Goal: Navigation & Orientation: Find specific page/section

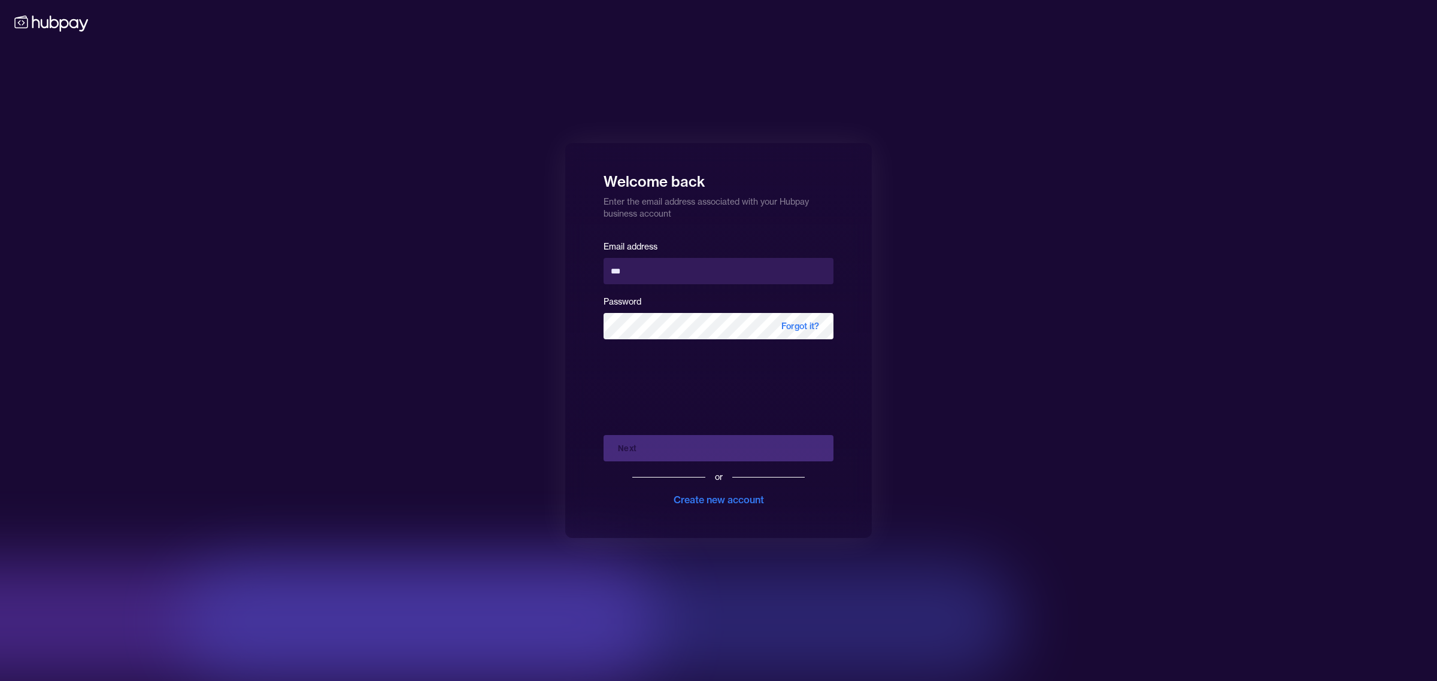
type input "**********"
click at [668, 455] on button "Next" at bounding box center [719, 448] width 230 height 26
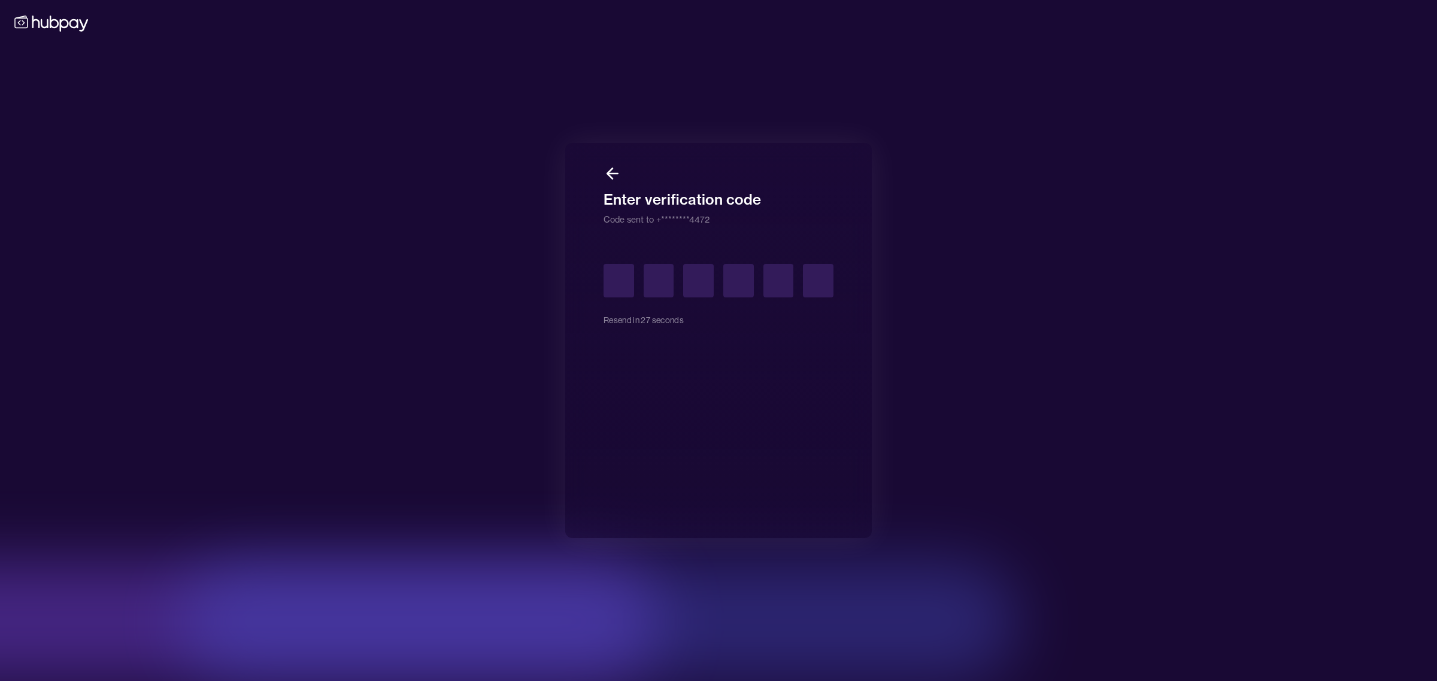
type input "*"
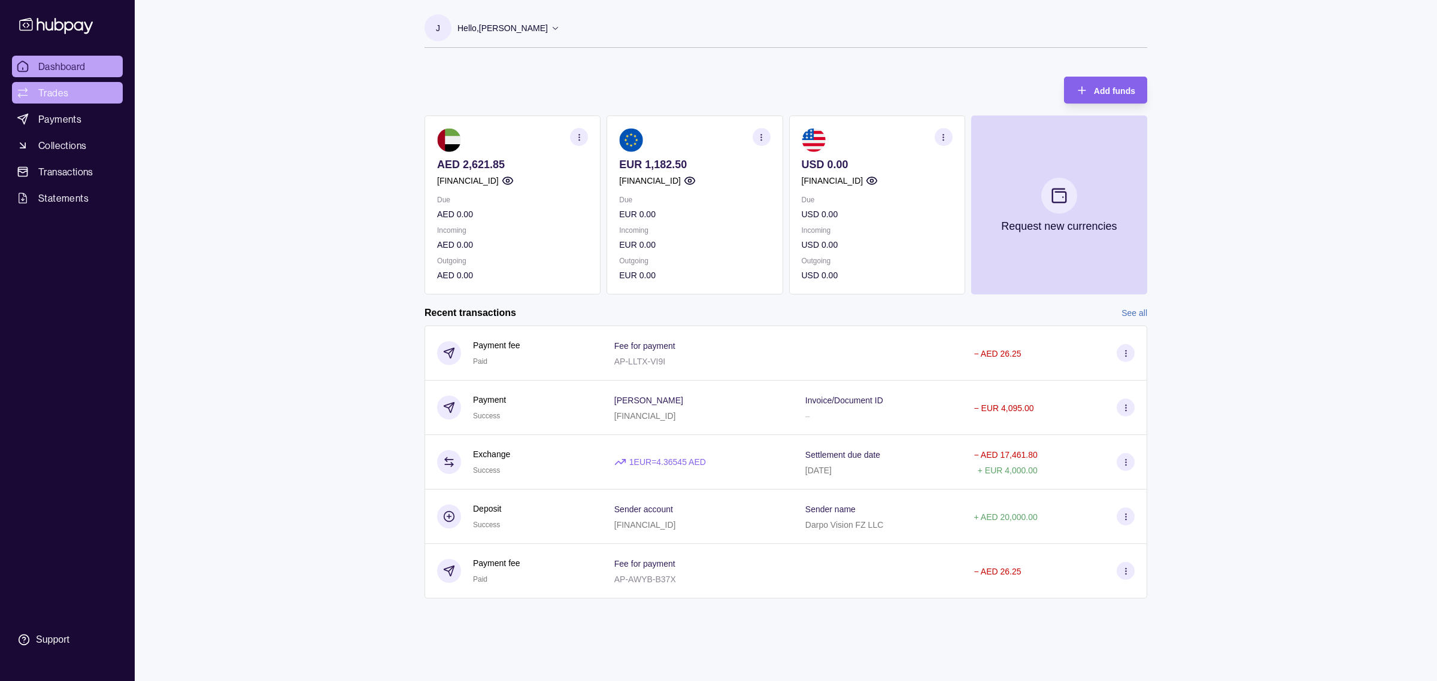
click at [69, 96] on link "Trades" at bounding box center [67, 93] width 111 height 22
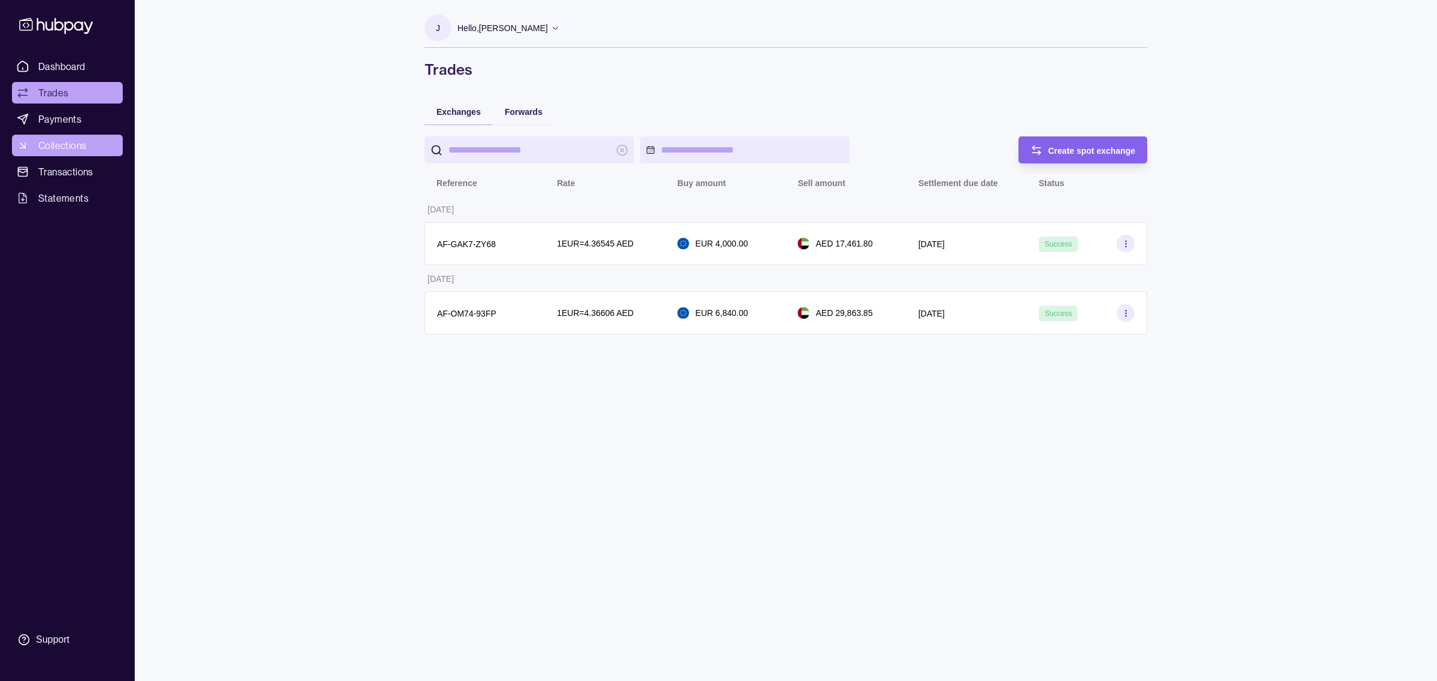
click at [43, 146] on span "Collections" at bounding box center [62, 145] width 48 height 14
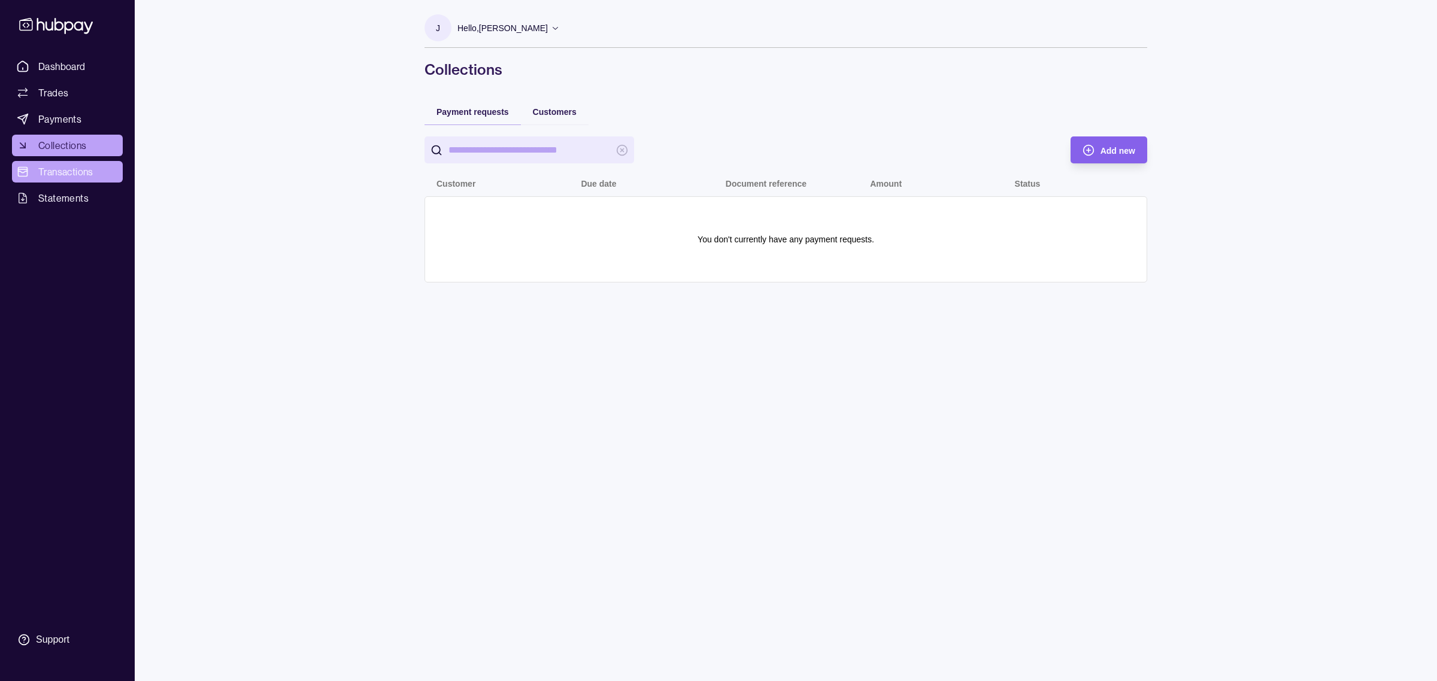
click at [55, 171] on span "Transactions" at bounding box center [65, 172] width 55 height 14
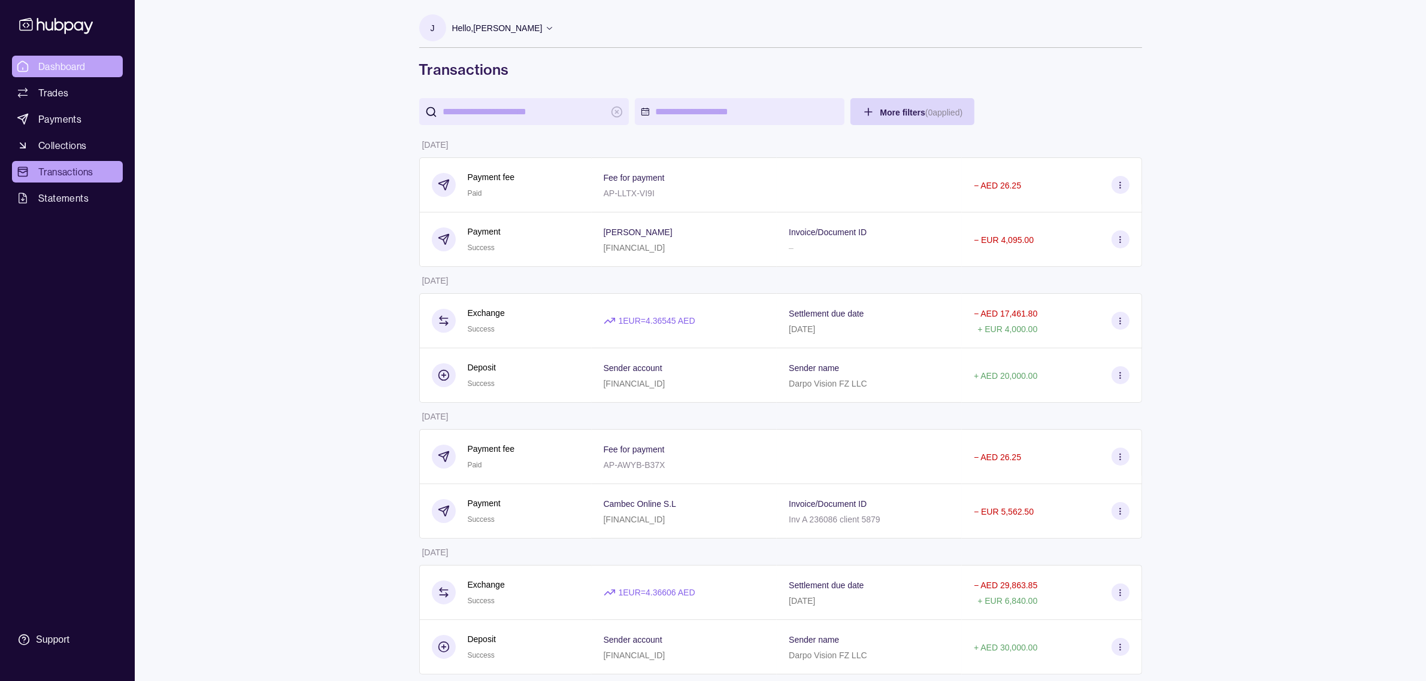
click at [60, 71] on span "Dashboard" at bounding box center [61, 66] width 47 height 14
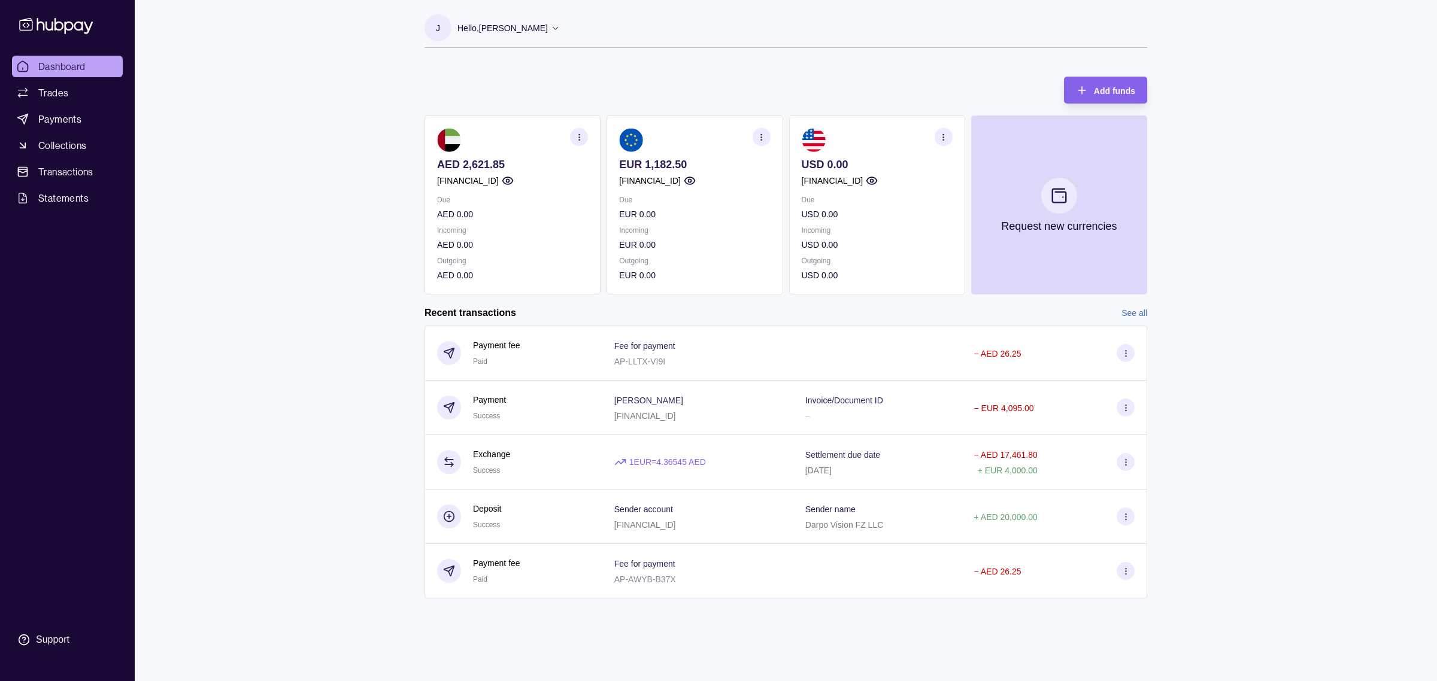
click at [1134, 311] on link "See all" at bounding box center [1135, 313] width 26 height 13
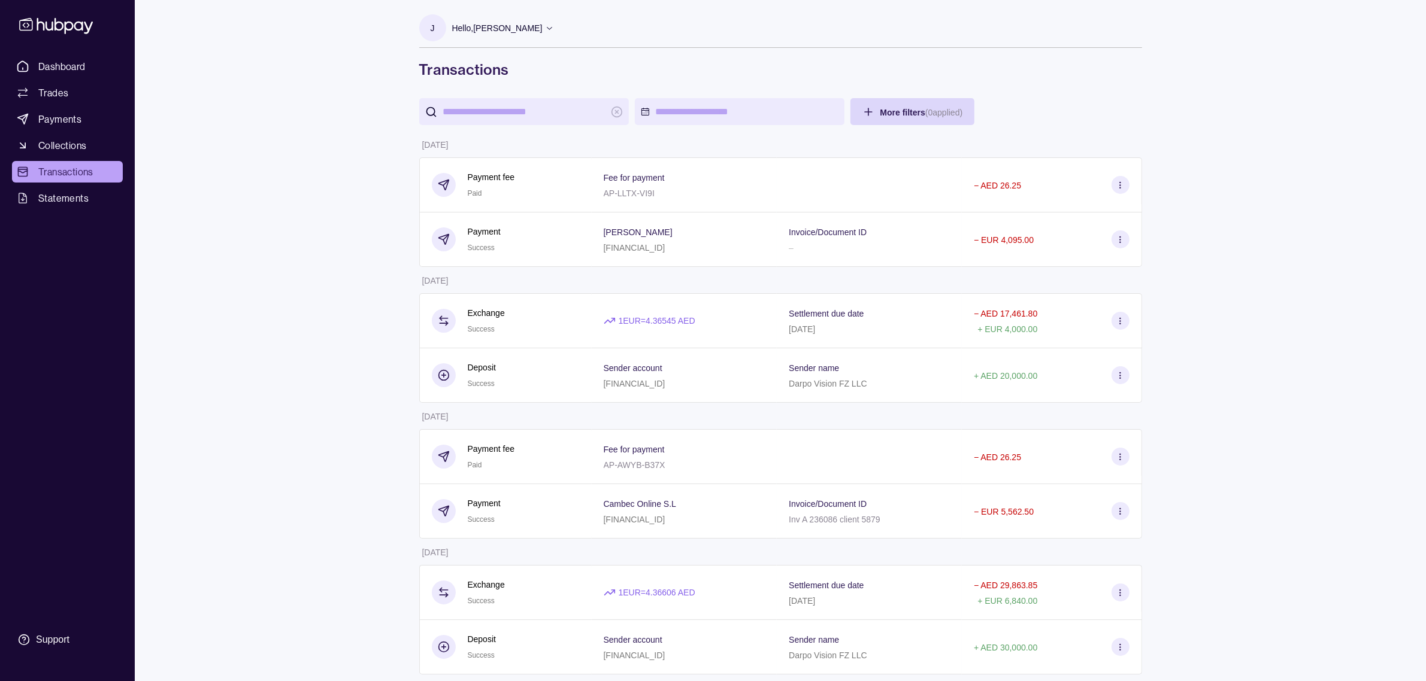
click at [105, 166] on link "Transactions" at bounding box center [67, 172] width 111 height 22
click at [88, 62] on link "Dashboard" at bounding box center [67, 67] width 111 height 22
